Goal: Find specific page/section: Find specific page/section

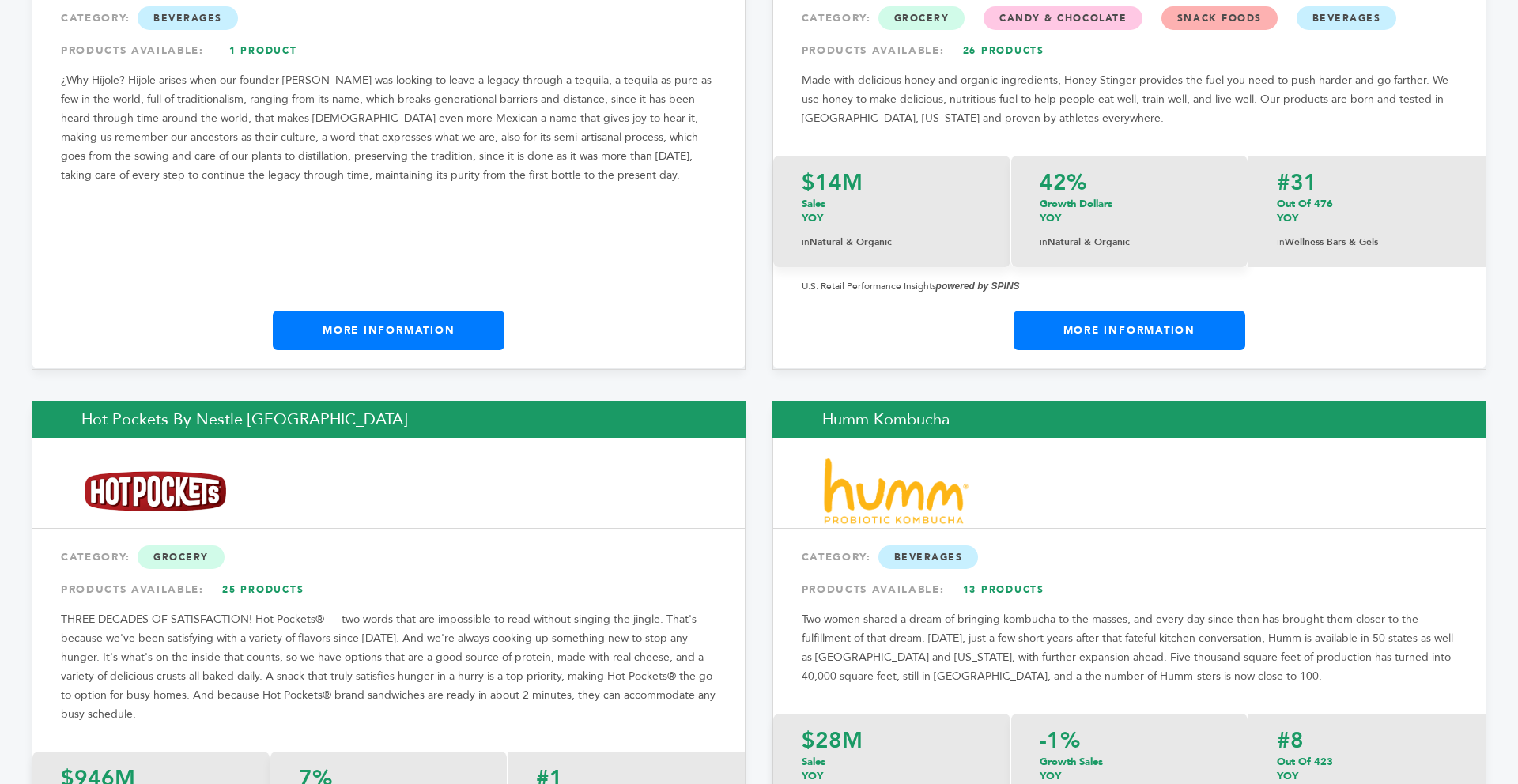
scroll to position [11750, 0]
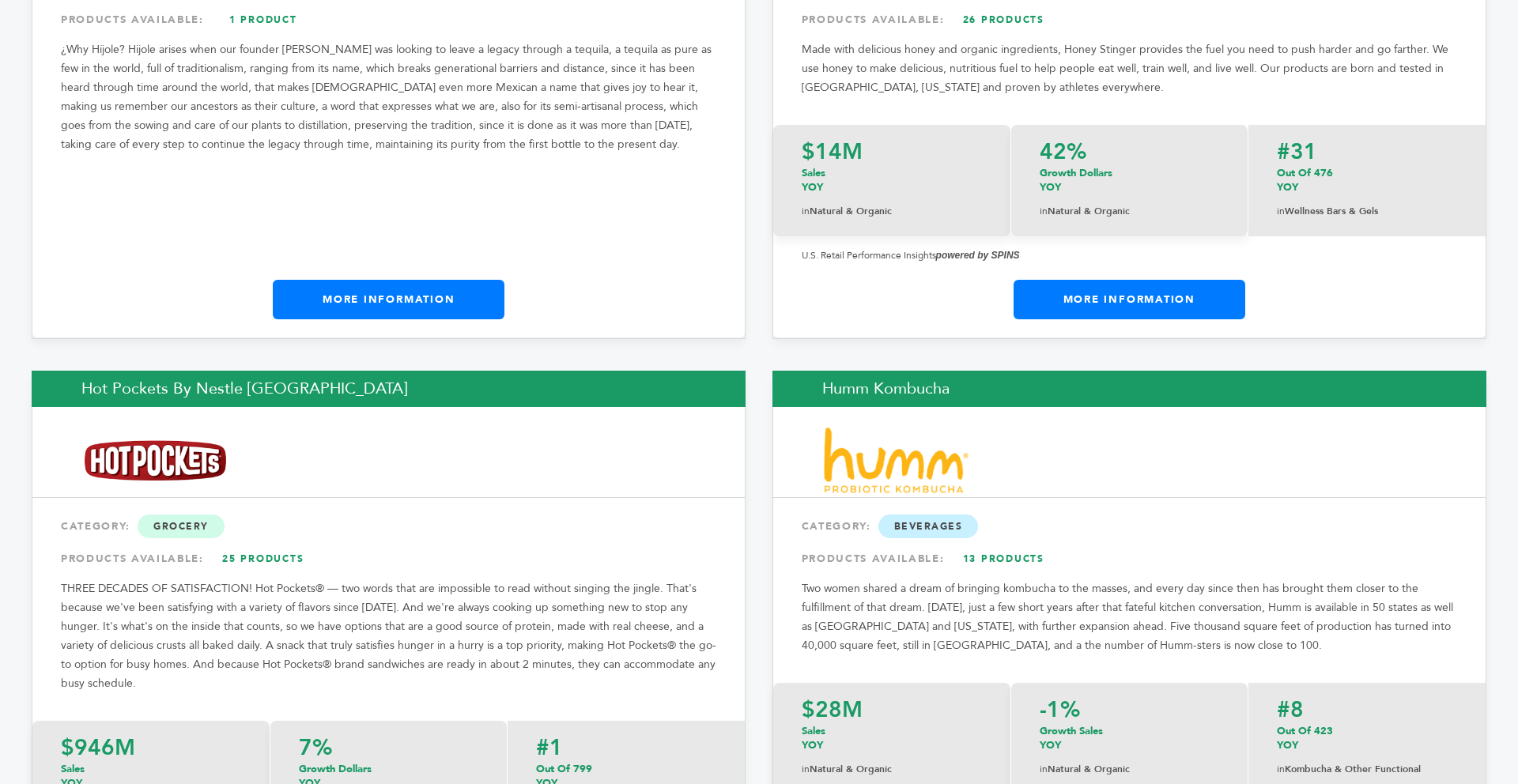
drag, startPoint x: 1511, startPoint y: 27, endPoint x: 1484, endPoint y: 448, distance: 421.9
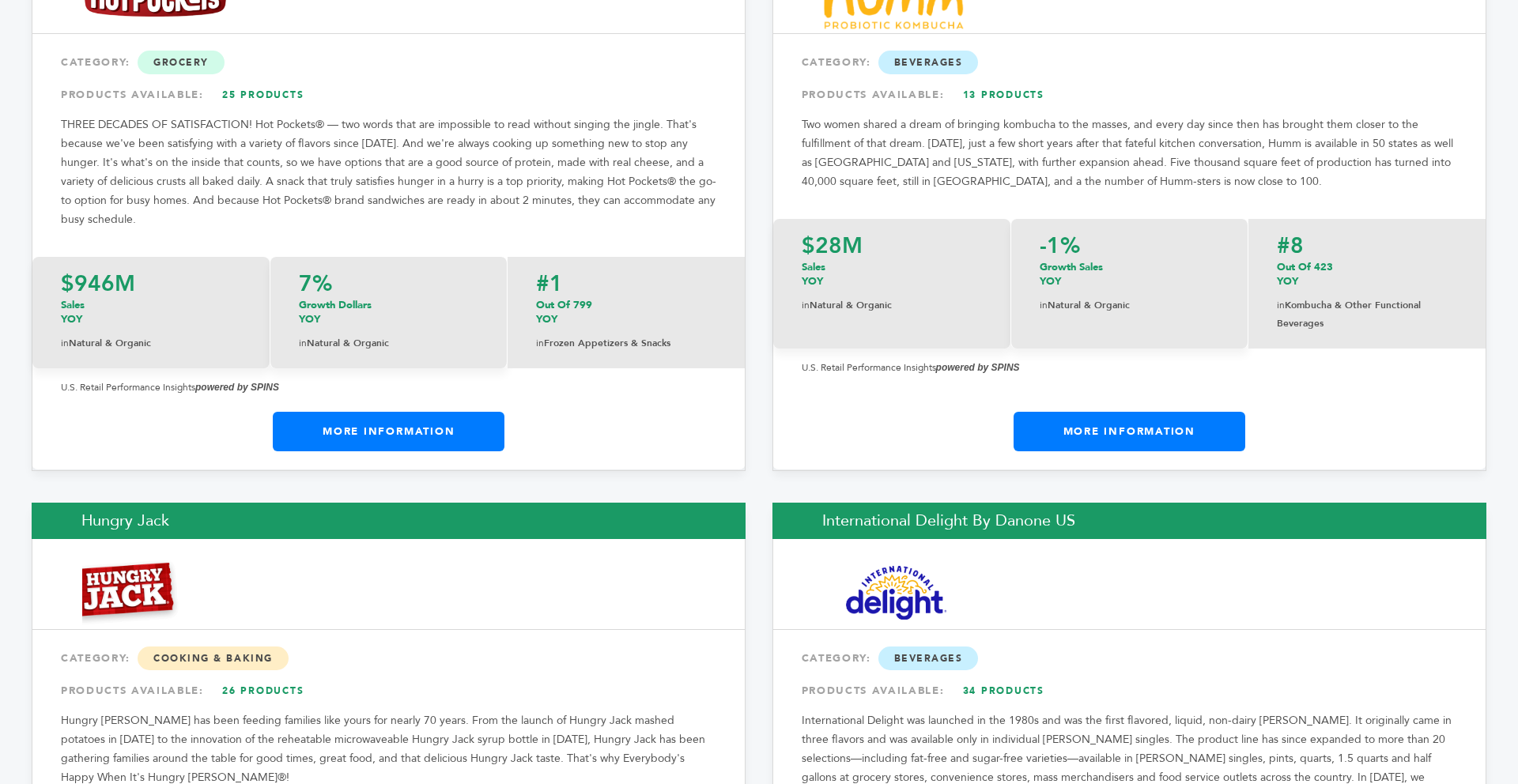
scroll to position [12152, 0]
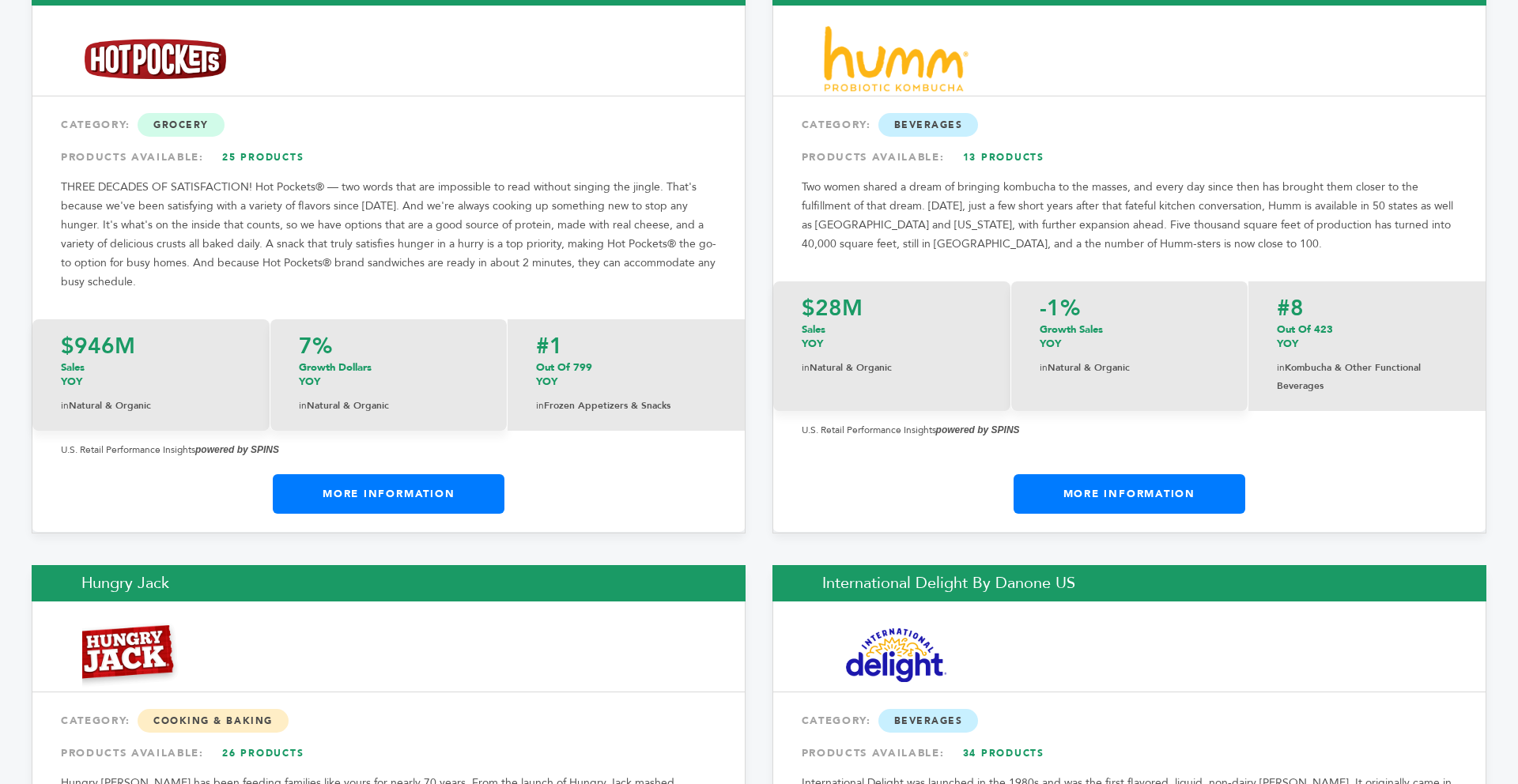
click at [355, 474] on link "More Information" at bounding box center [389, 494] width 232 height 40
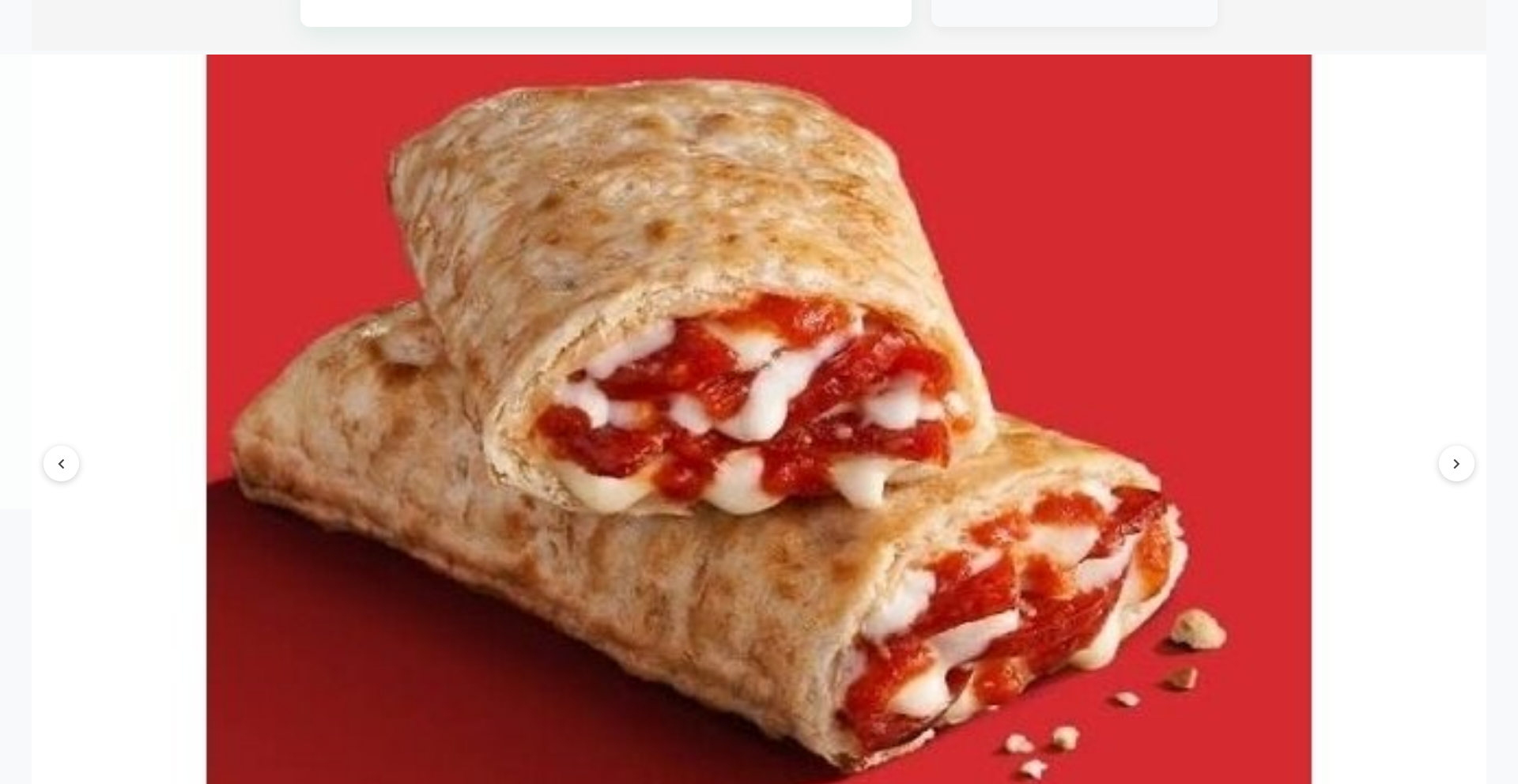
scroll to position [1738, 0]
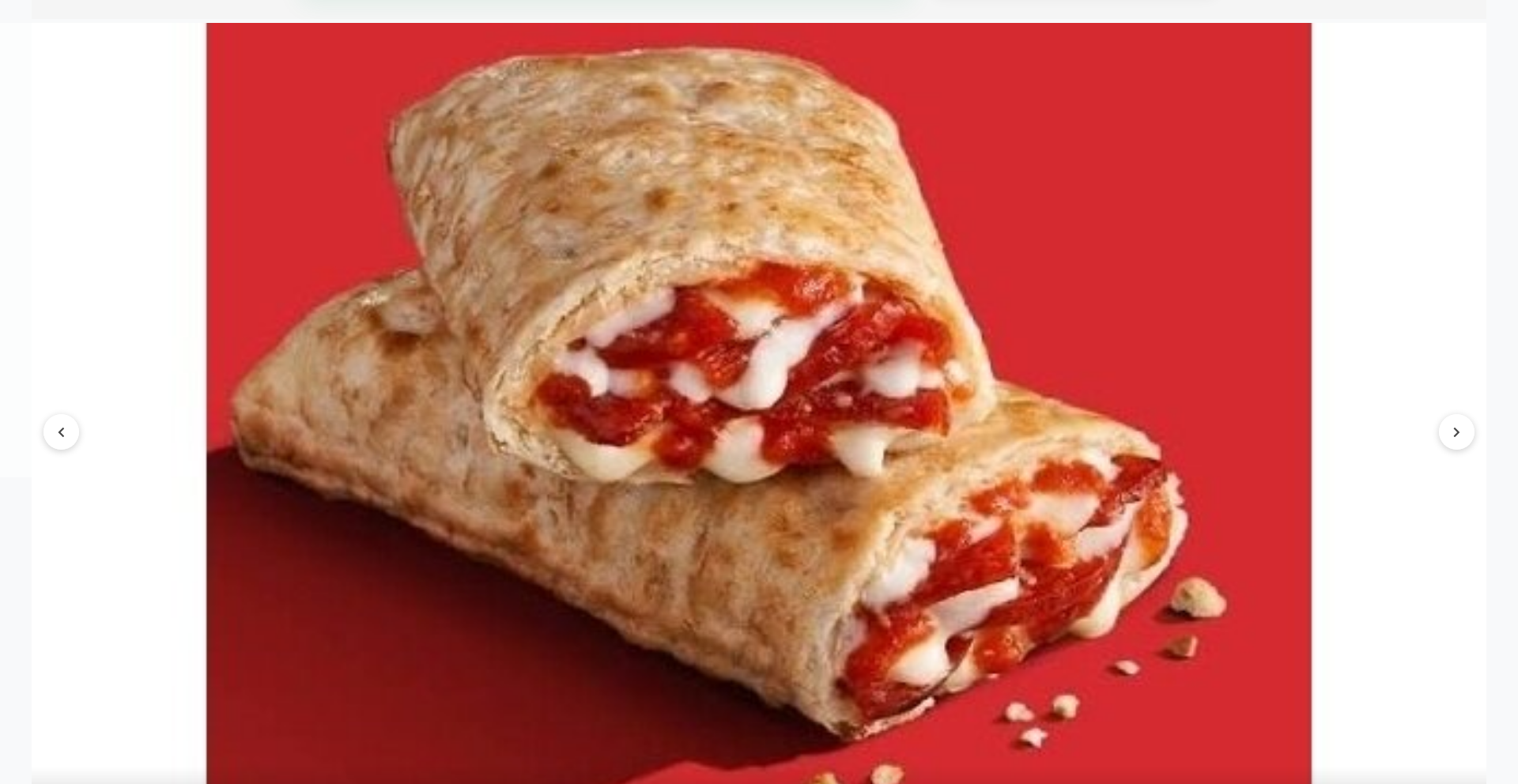
click at [1475, 435] on img at bounding box center [758, 432] width 1455 height 819
click at [1468, 435] on button at bounding box center [1457, 431] width 36 height 36
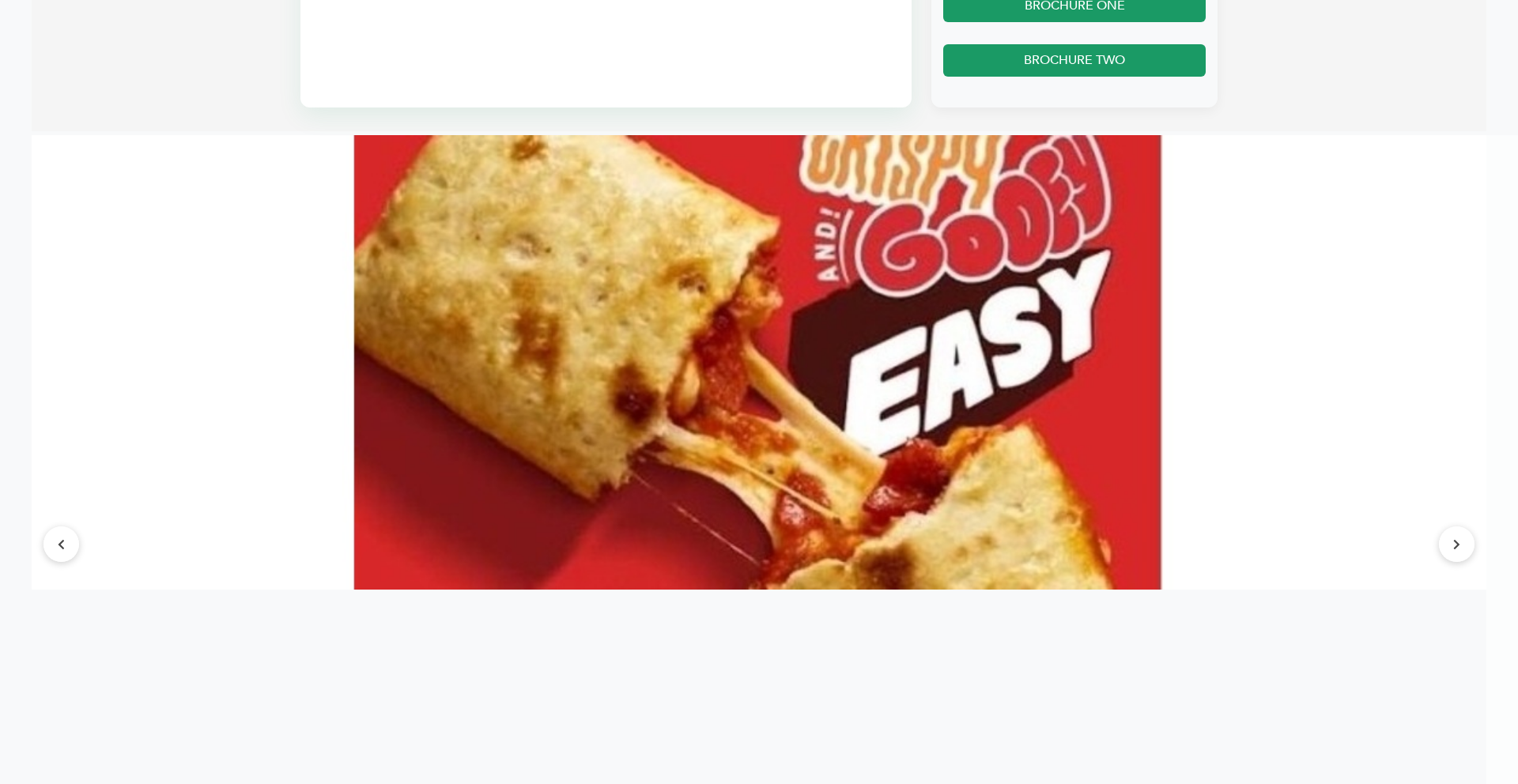
scroll to position [1613, 0]
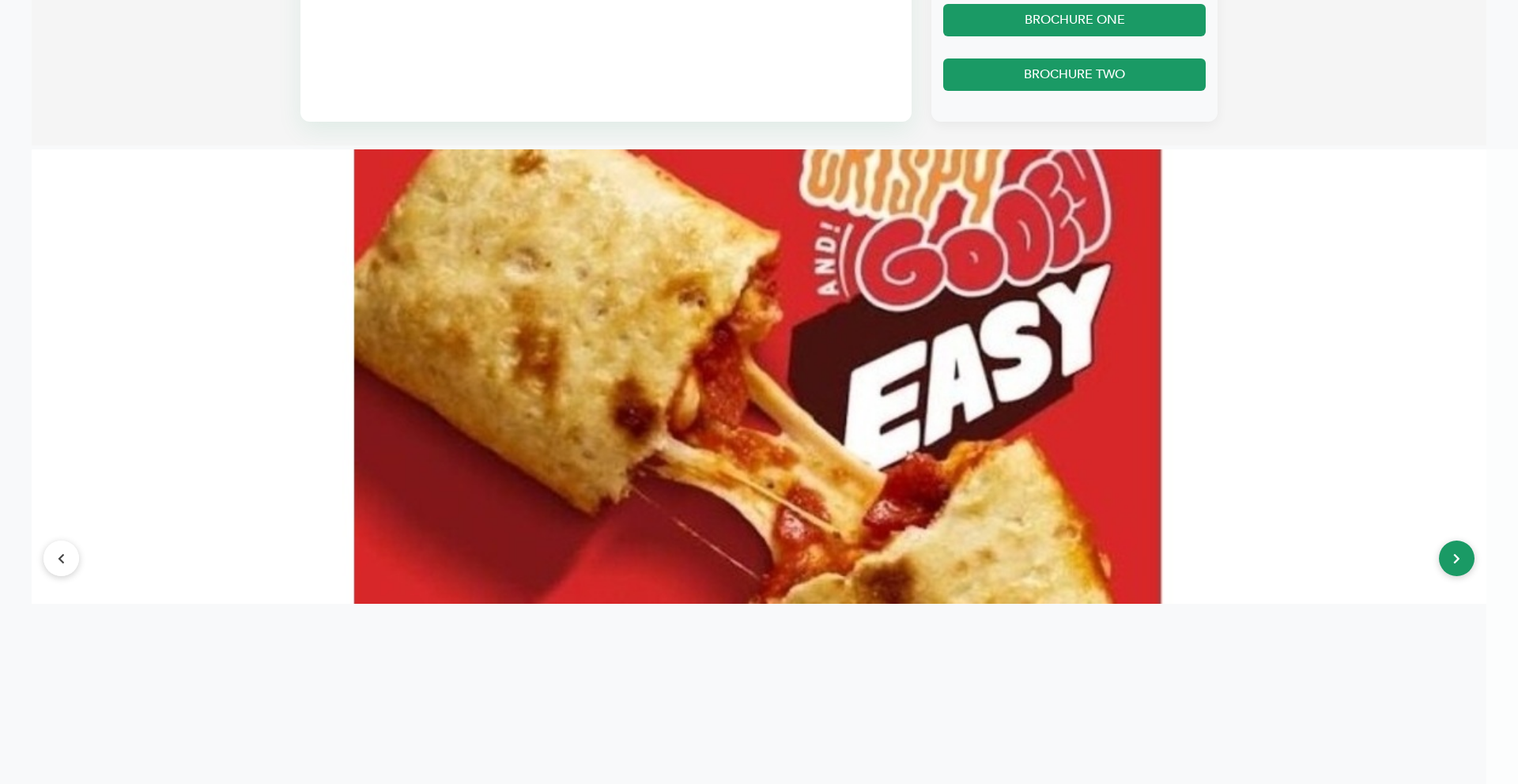
click at [1461, 547] on button at bounding box center [1457, 558] width 36 height 36
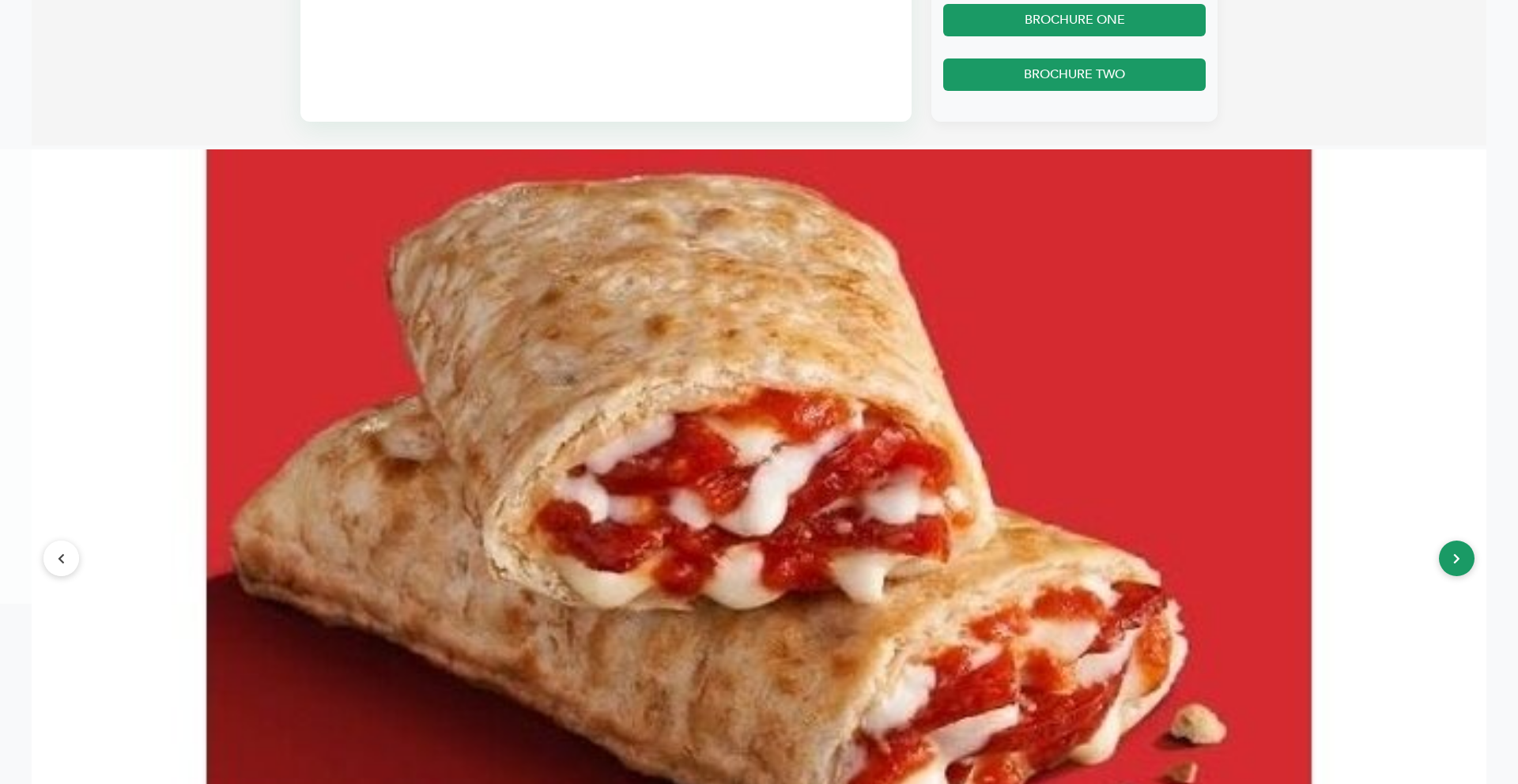
click at [1461, 547] on button at bounding box center [1457, 558] width 36 height 36
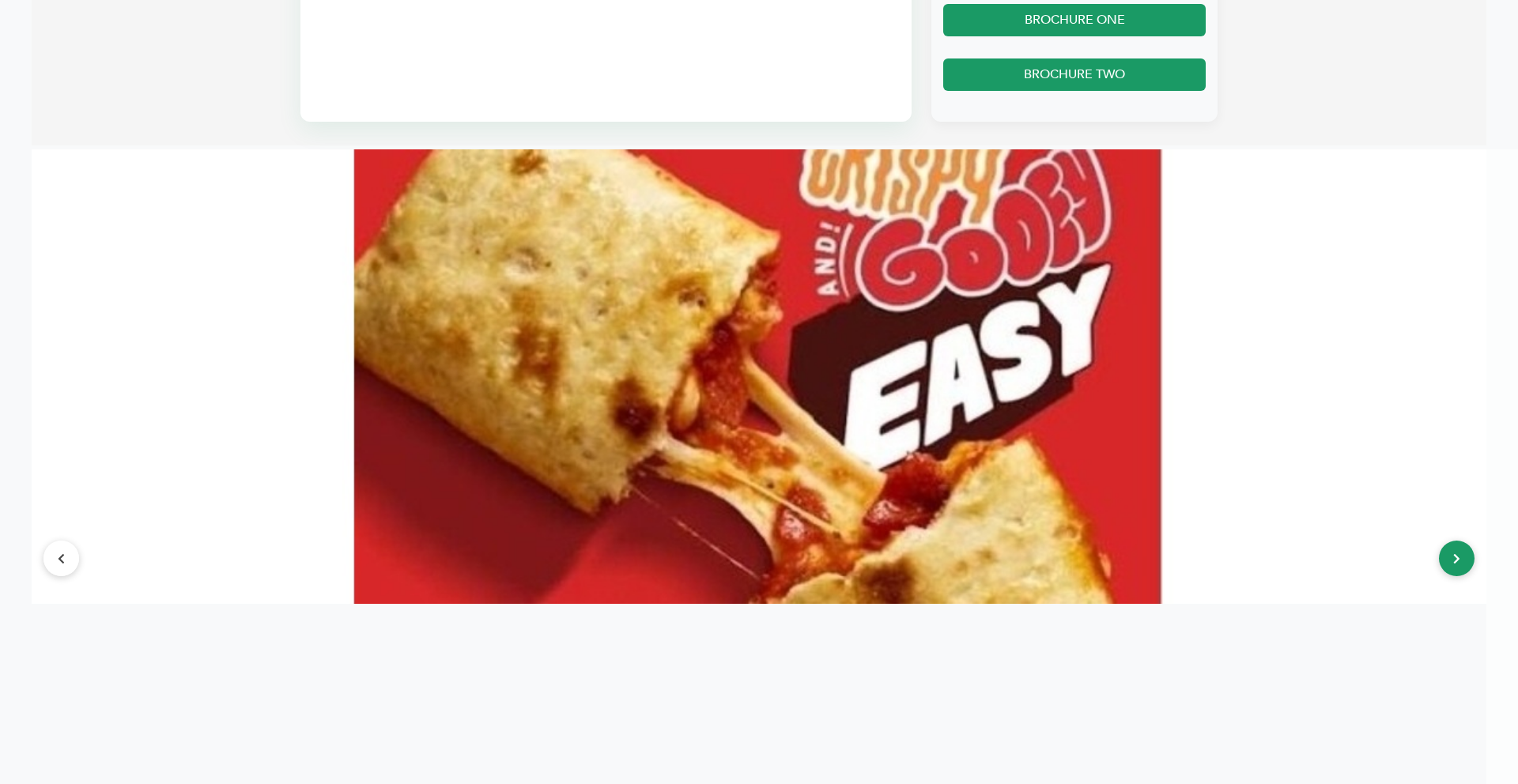
click at [1461, 547] on button at bounding box center [1457, 558] width 36 height 36
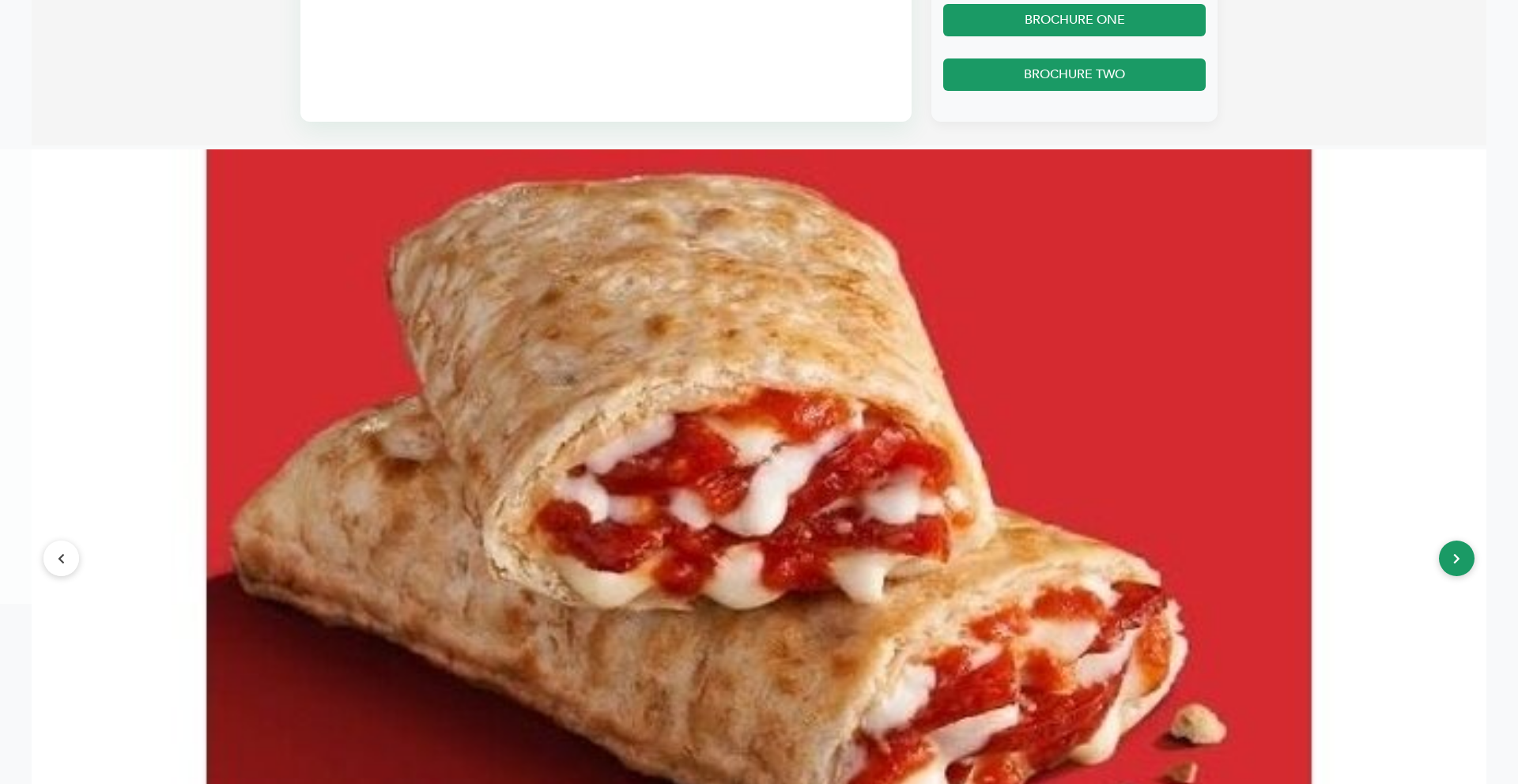
click at [1461, 547] on button at bounding box center [1457, 558] width 36 height 36
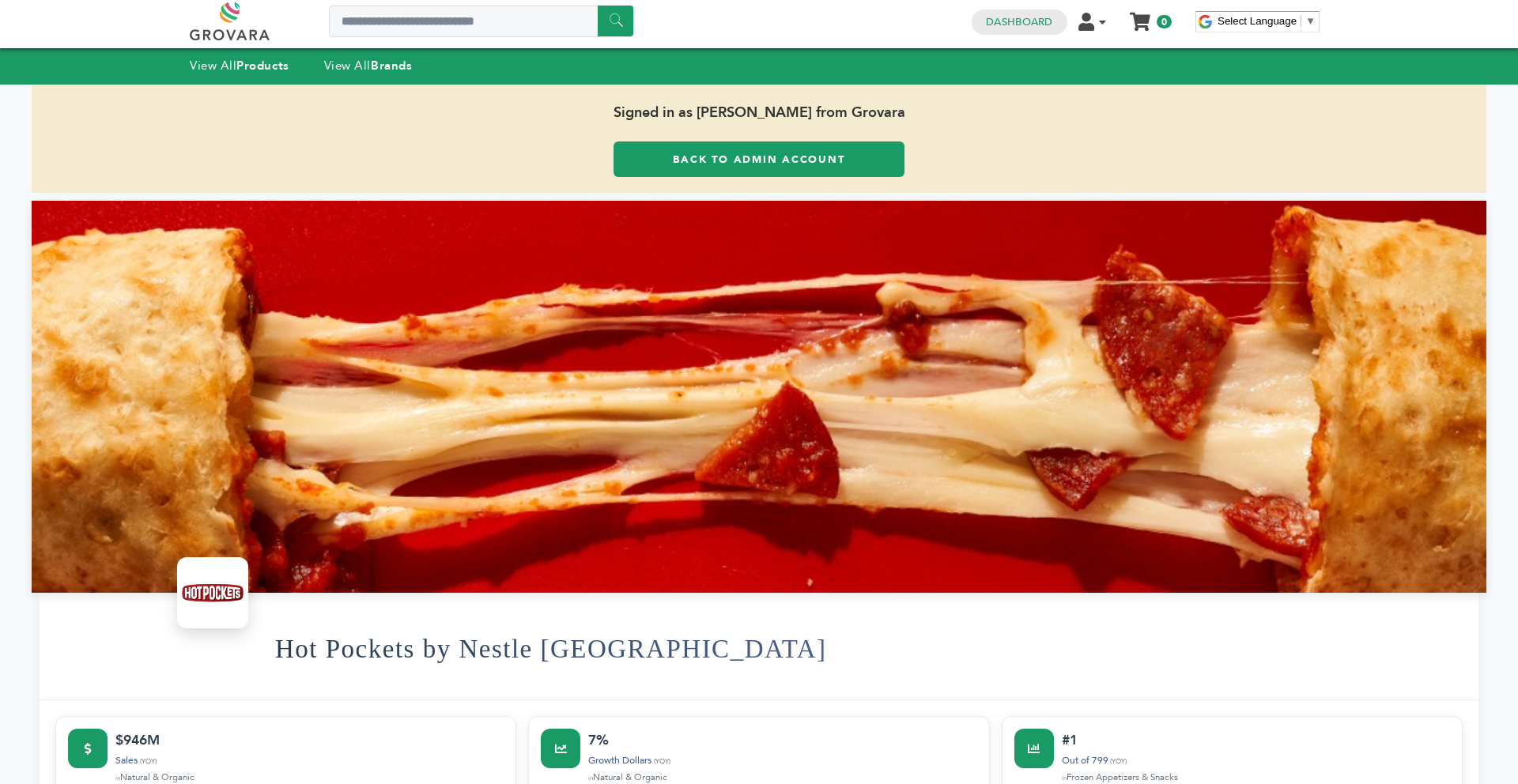
scroll to position [0, 0]
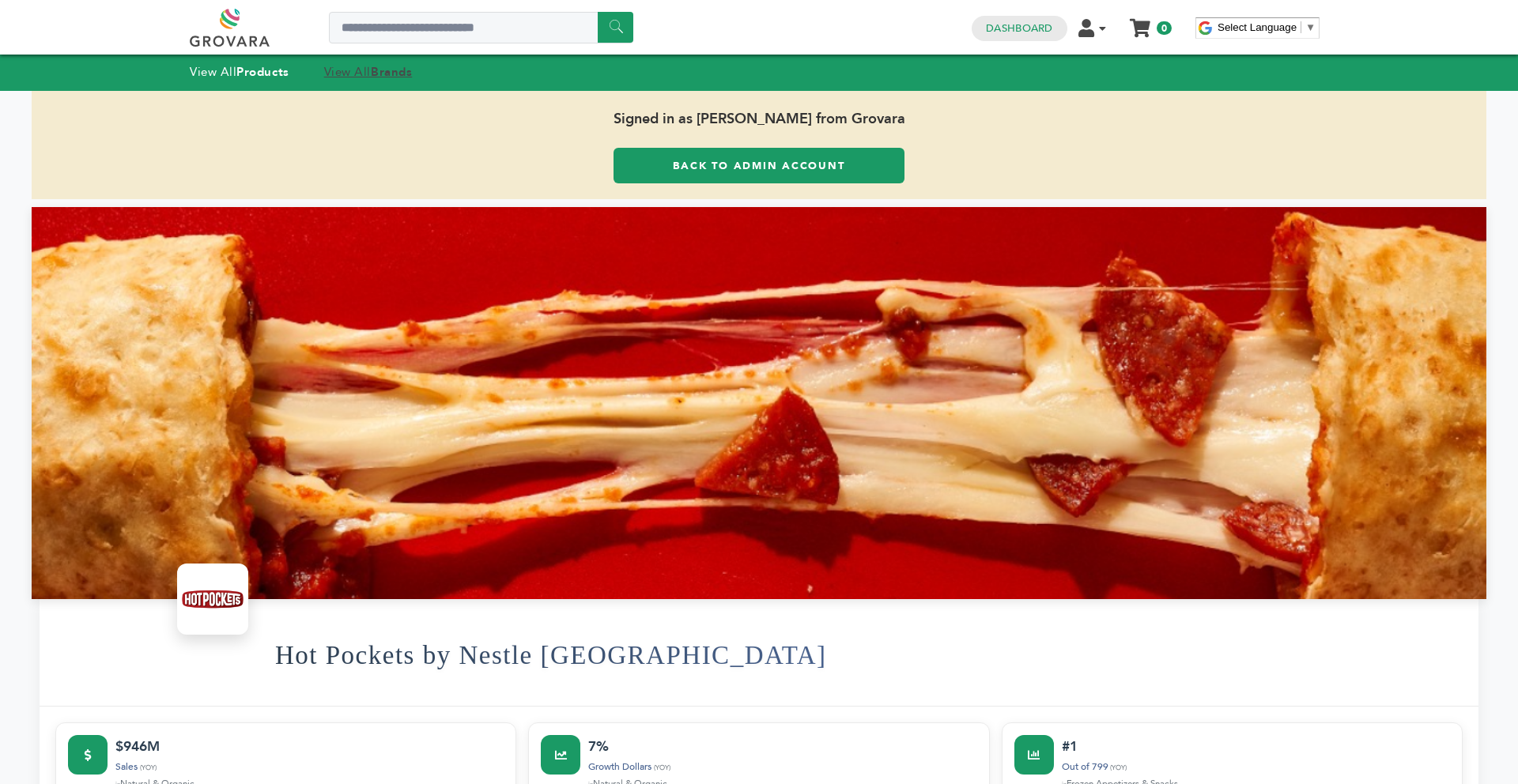
click at [384, 77] on strong "Brands" at bounding box center [392, 72] width 41 height 16
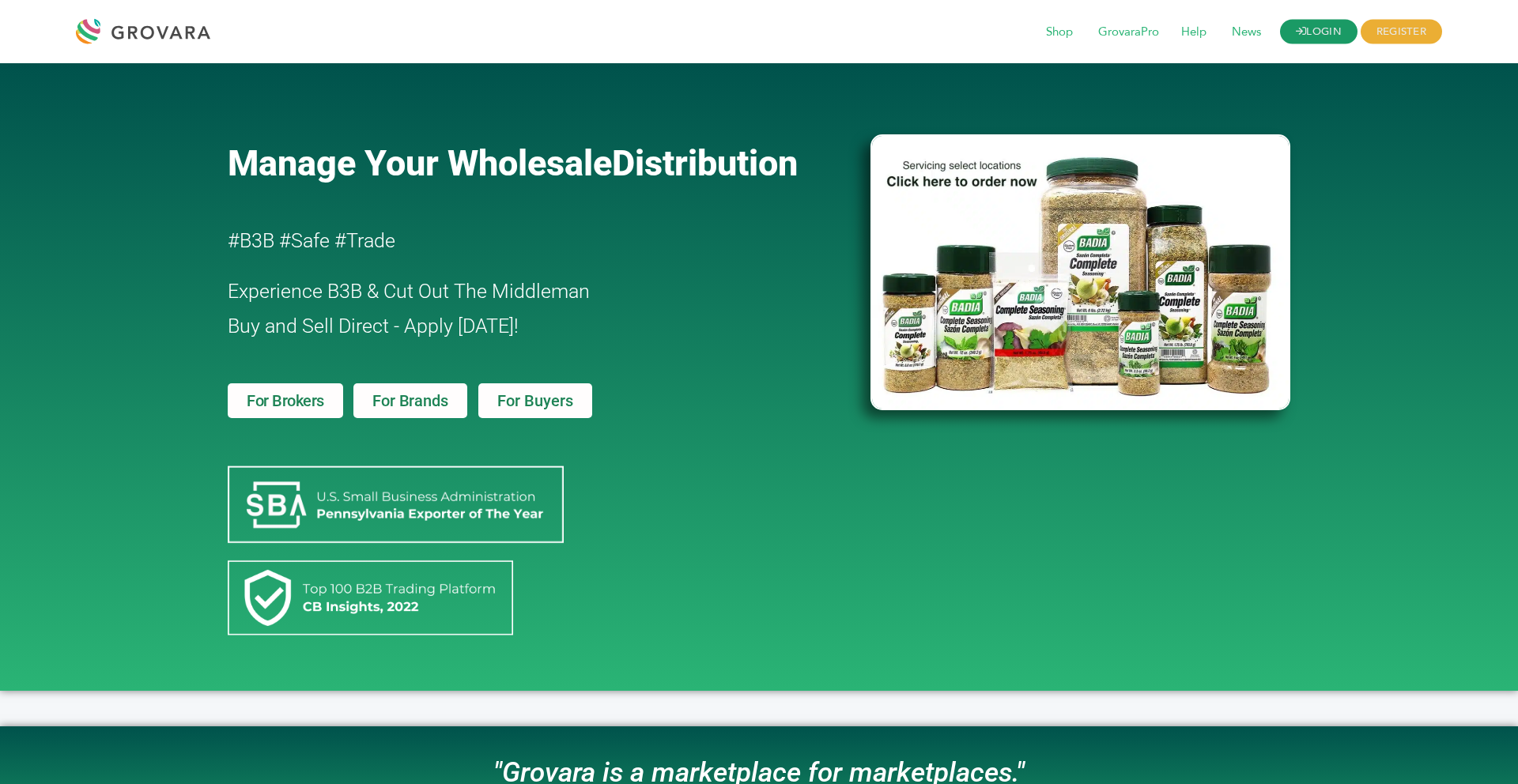
click at [1297, 36] on icon at bounding box center [1301, 31] width 11 height 11
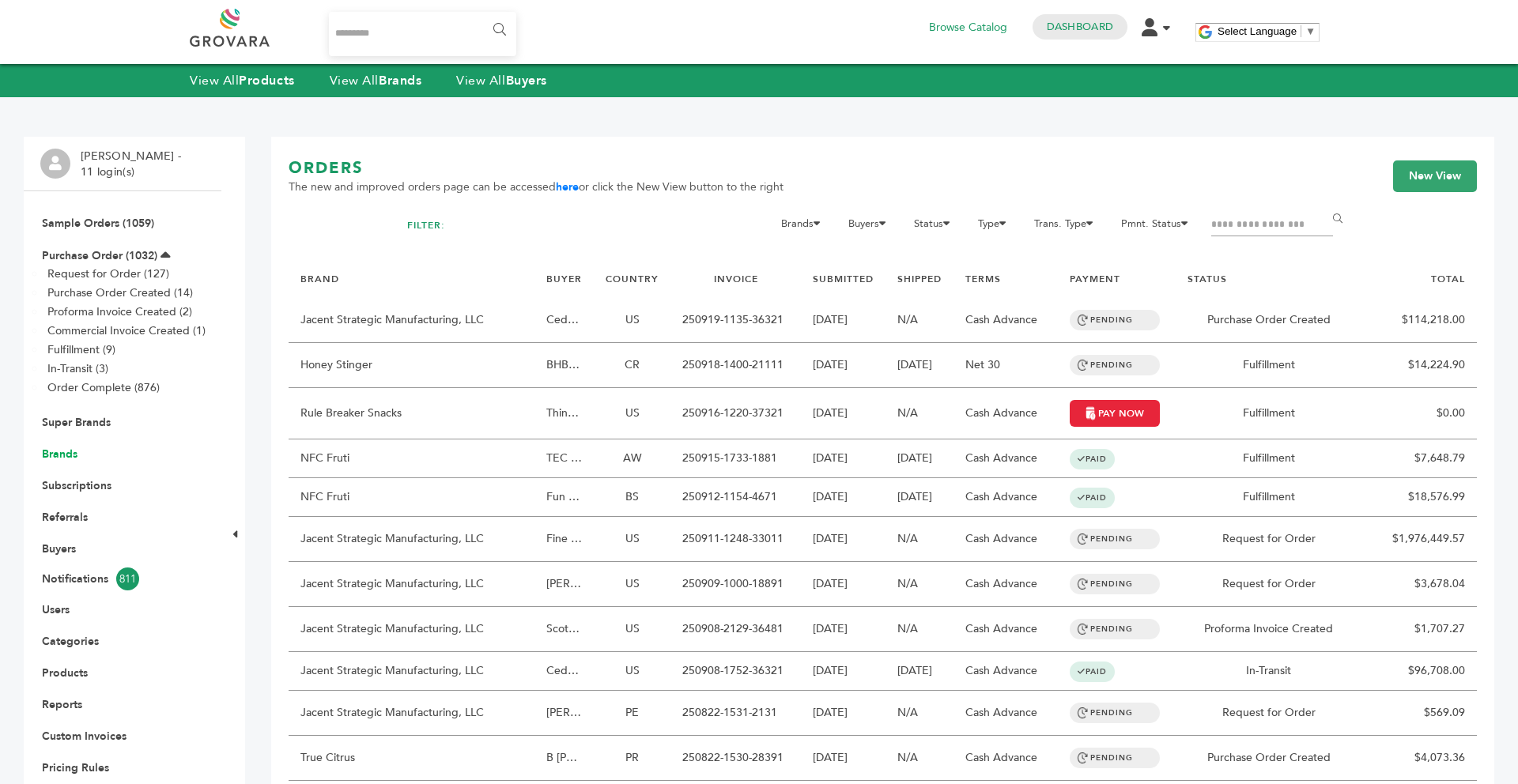
click at [49, 448] on link "Brands" at bounding box center [59, 454] width 36 height 15
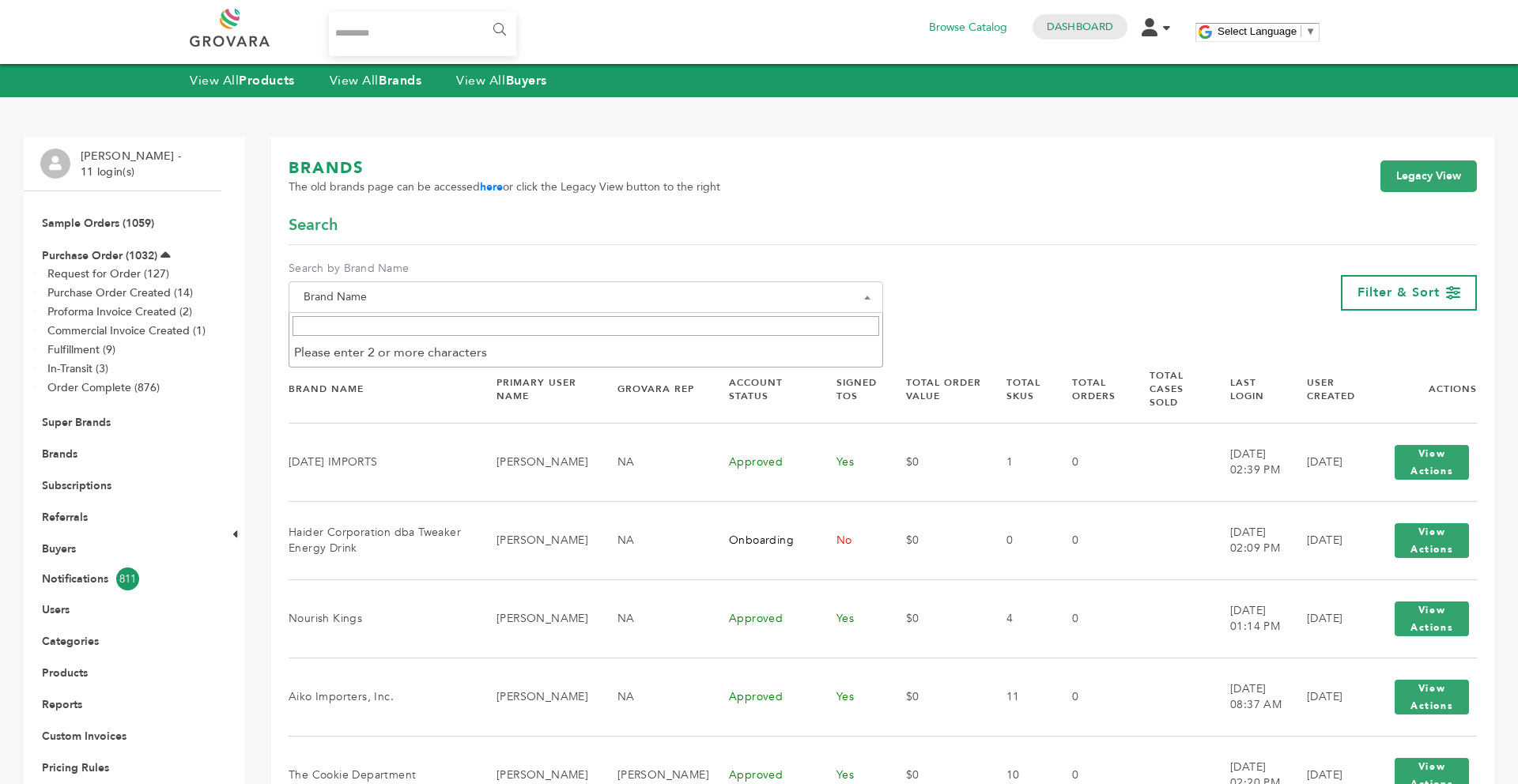
click at [428, 328] on input "Search" at bounding box center [586, 326] width 587 height 19
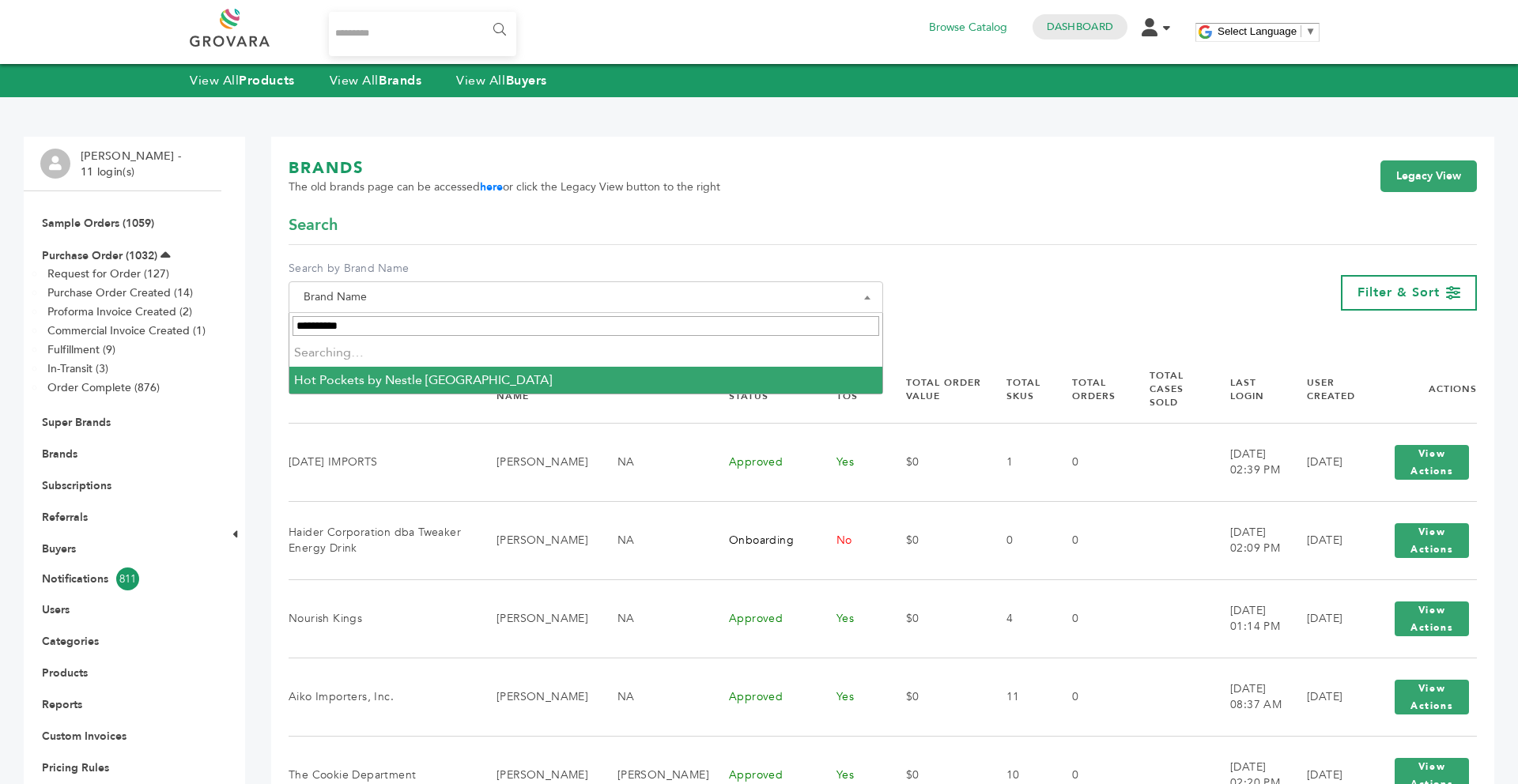
type input "**********"
select select "**********"
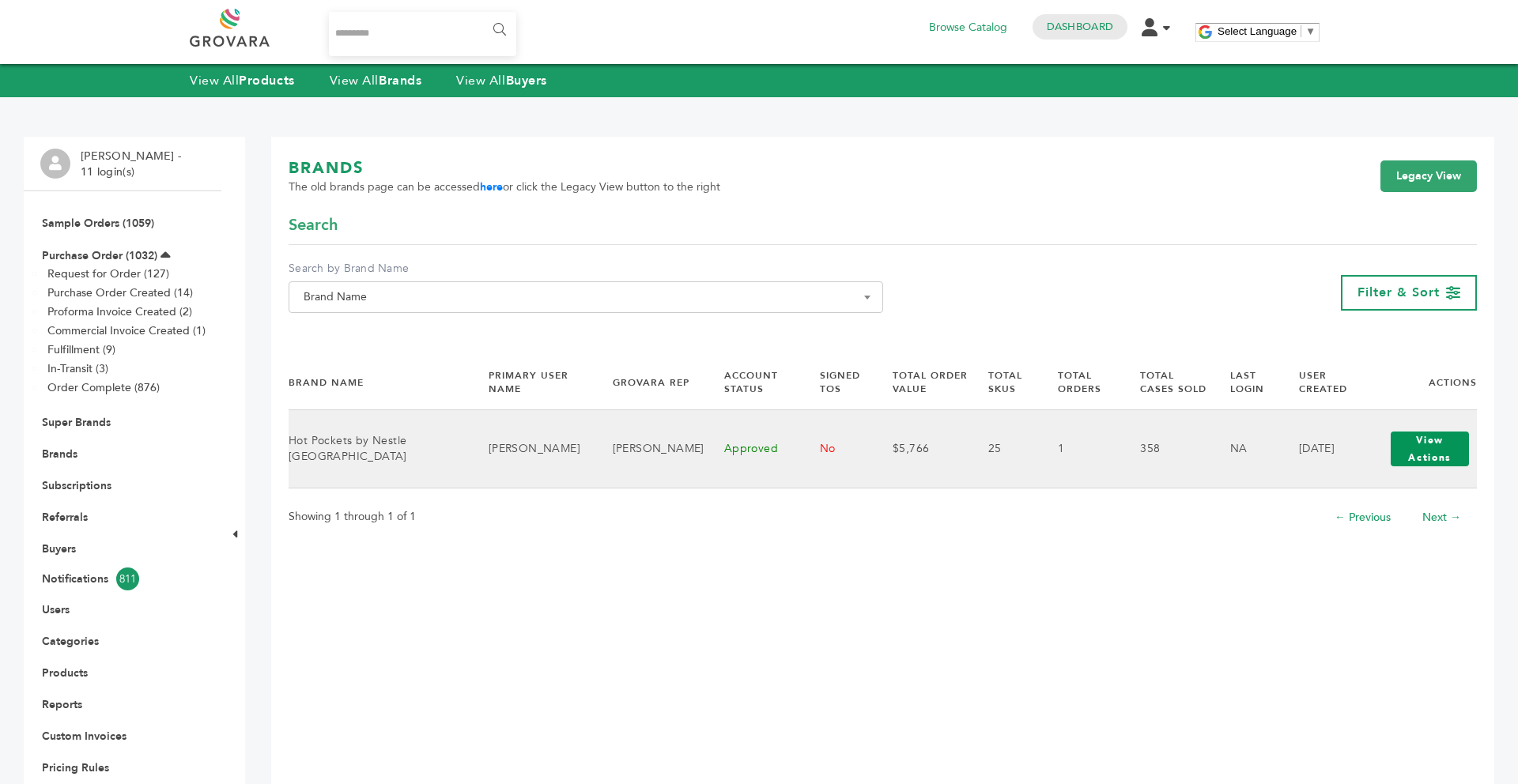
click at [1412, 437] on button "View Actions" at bounding box center [1430, 449] width 78 height 35
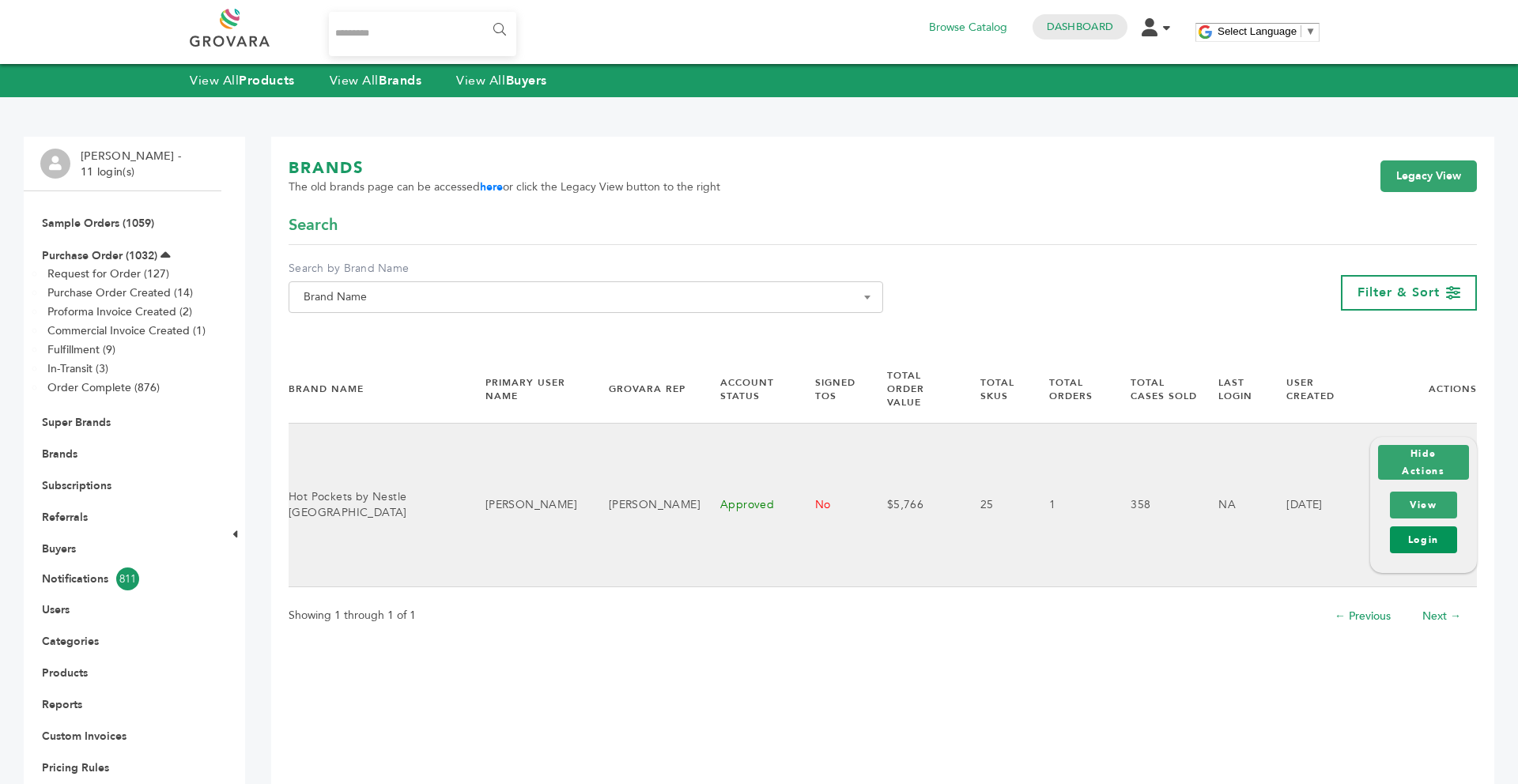
click at [1421, 531] on link "Login" at bounding box center [1423, 540] width 67 height 27
